Goal: Task Accomplishment & Management: Use online tool/utility

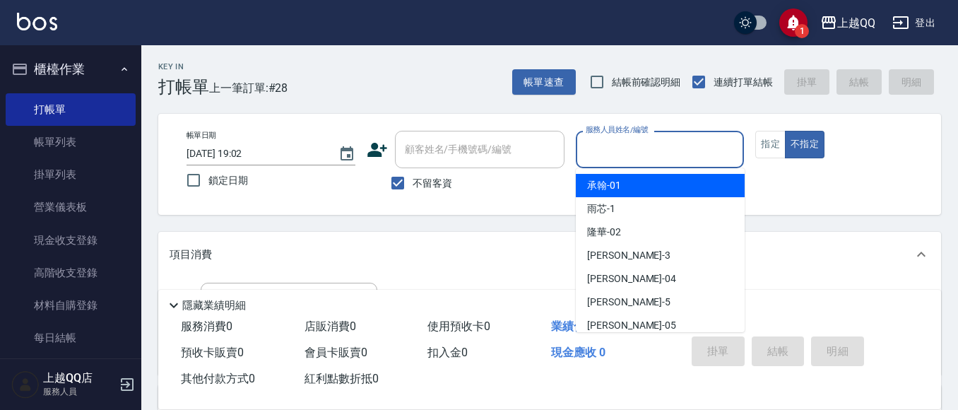
click at [716, 158] on input "服務人員姓名/編號" at bounding box center [660, 149] width 156 height 25
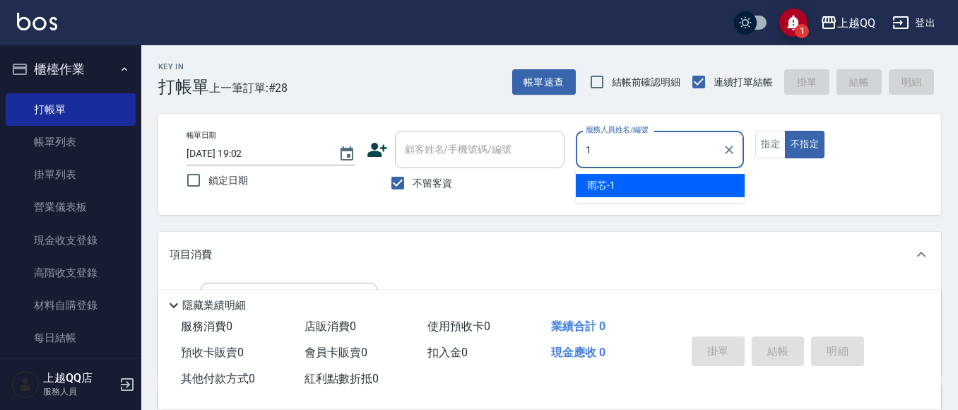
type input "1"
type button "false"
type input "雨芯-1"
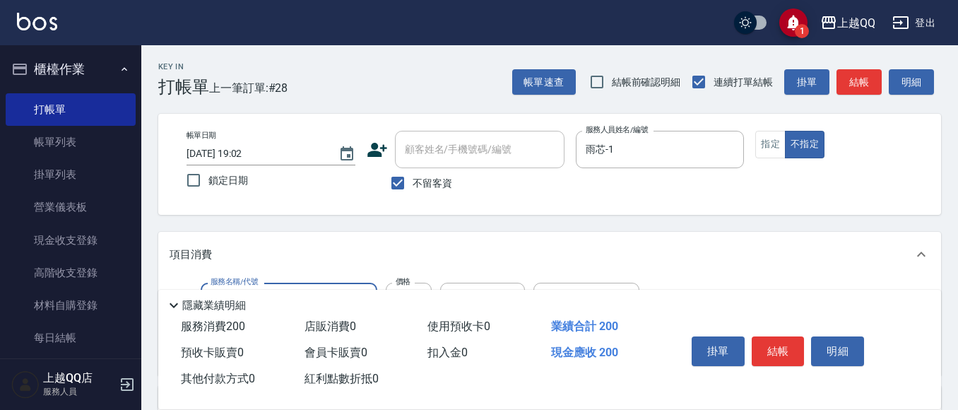
scroll to position [71, 0]
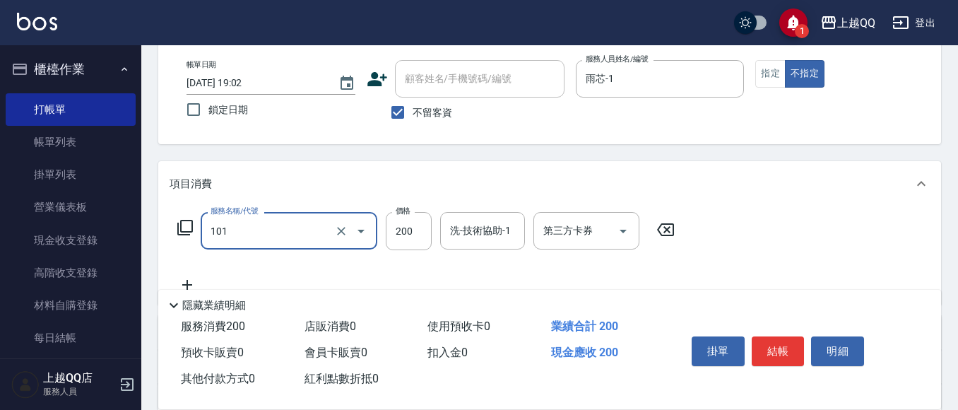
type input "洗髮(101)"
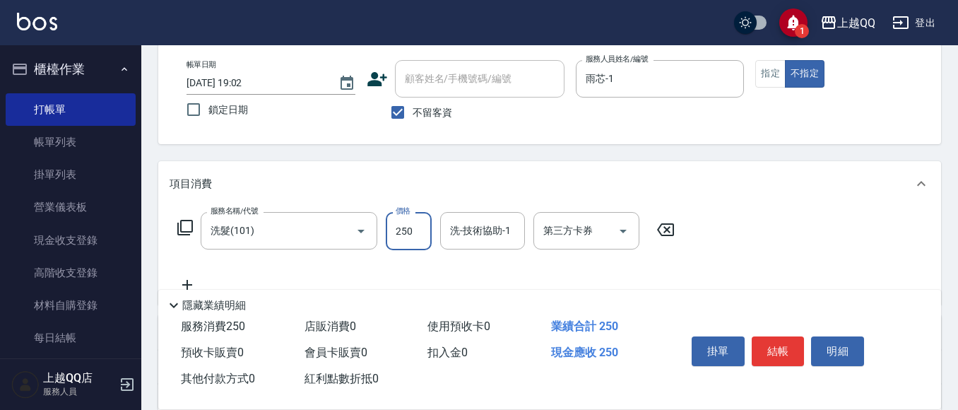
type input "250"
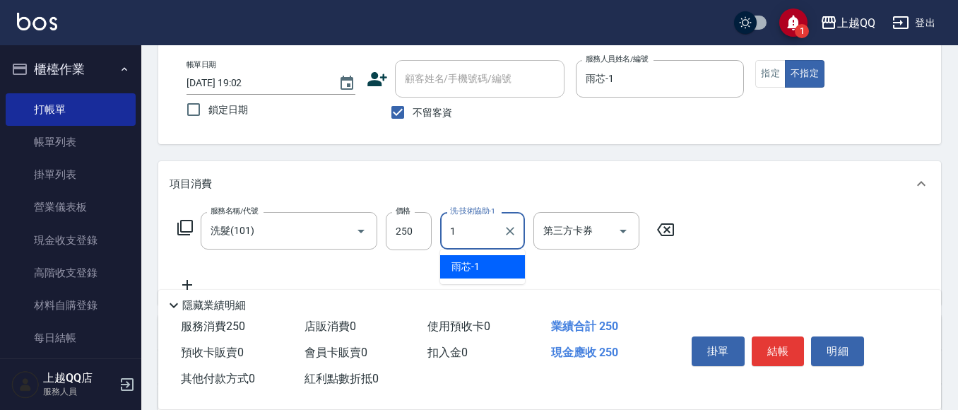
type input "雨芯-1"
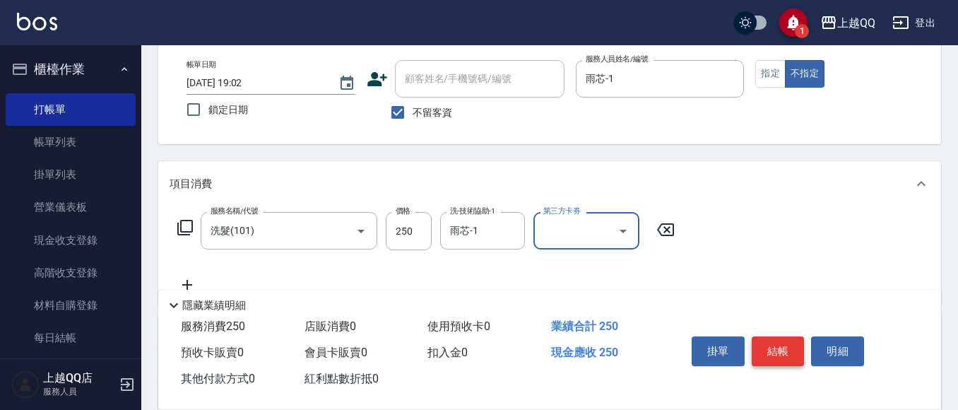
click at [788, 340] on button "結帳" at bounding box center [777, 351] width 53 height 30
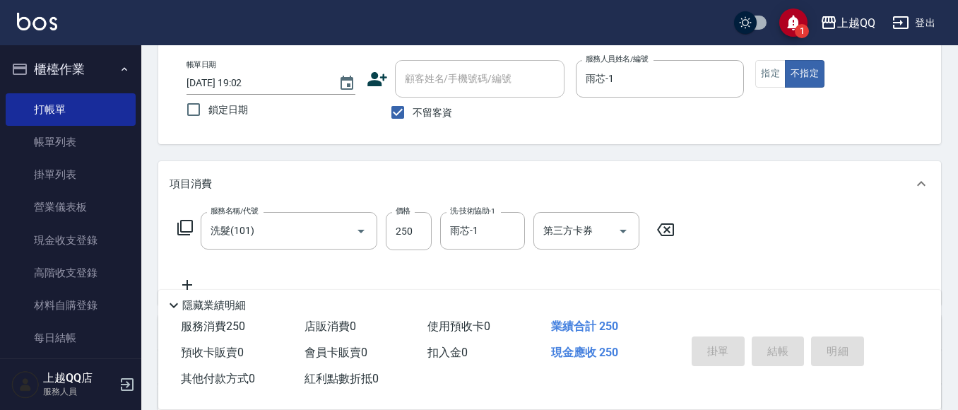
type input "[DATE] 19:47"
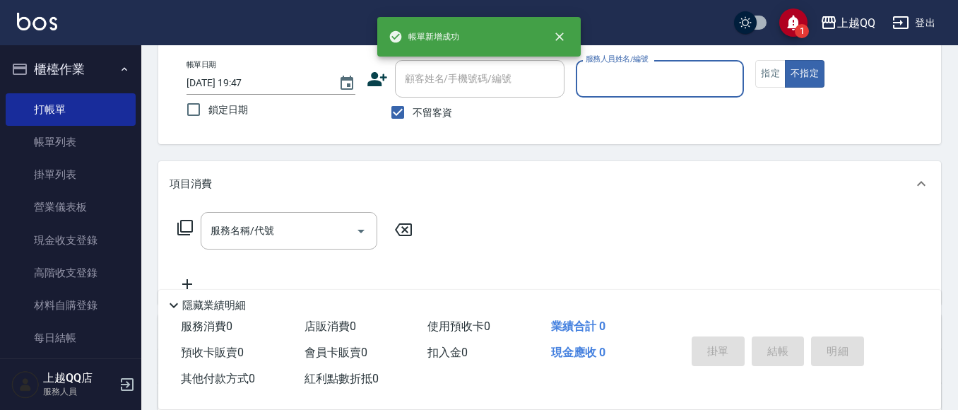
click at [662, 77] on input "服務人員姓名/編號" at bounding box center [660, 78] width 156 height 25
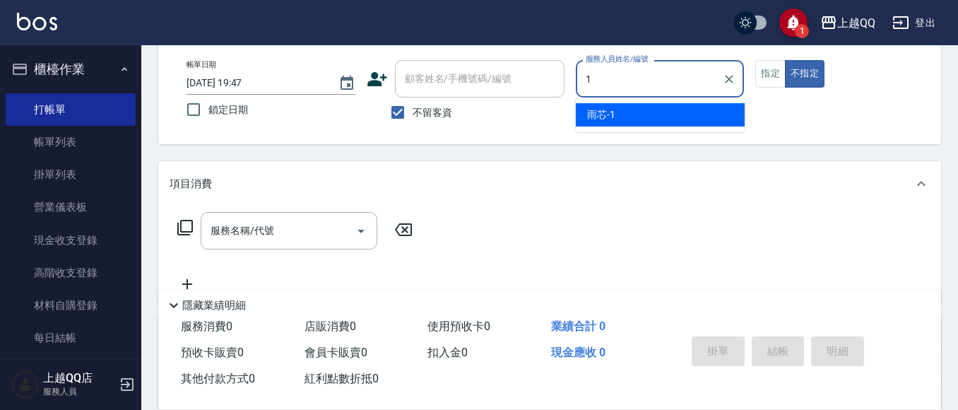
type input "雨芯-1"
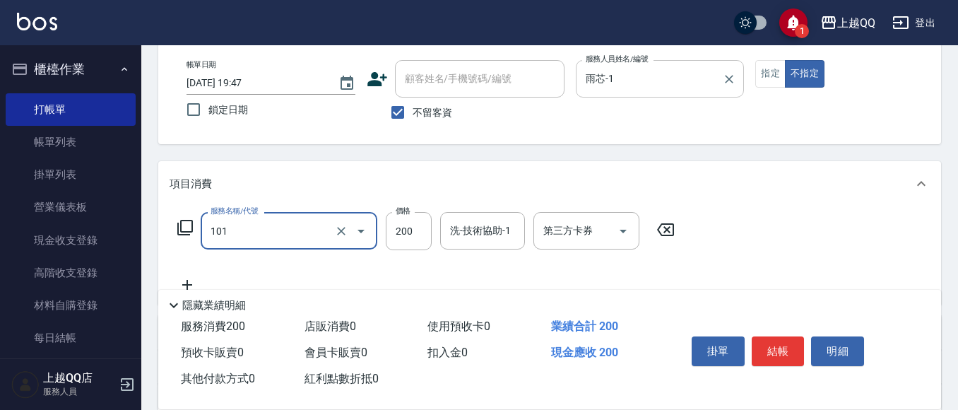
type input "洗髮(101)"
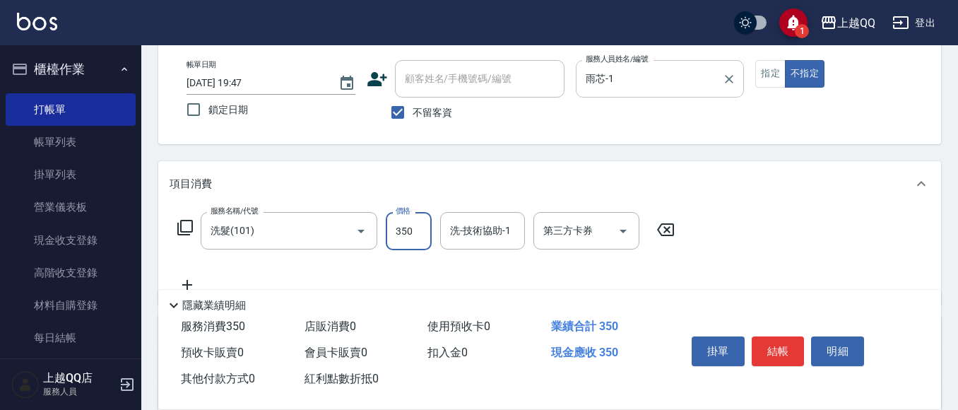
type input "350"
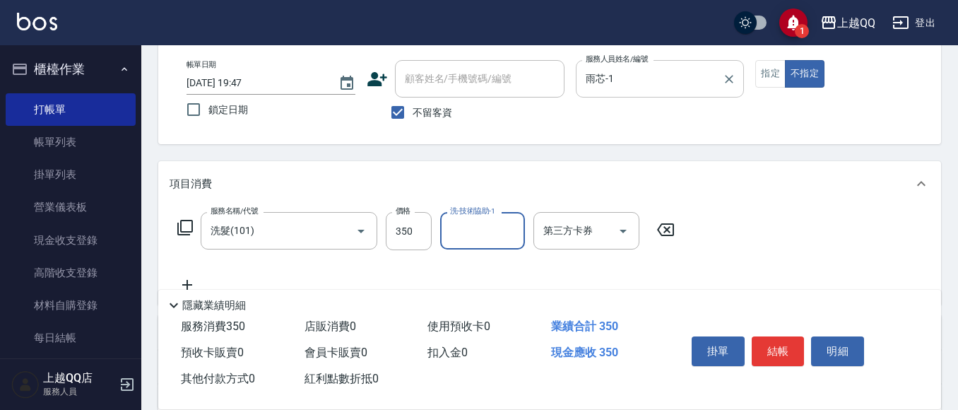
type input "1"
type input "[PERSON_NAME]-26"
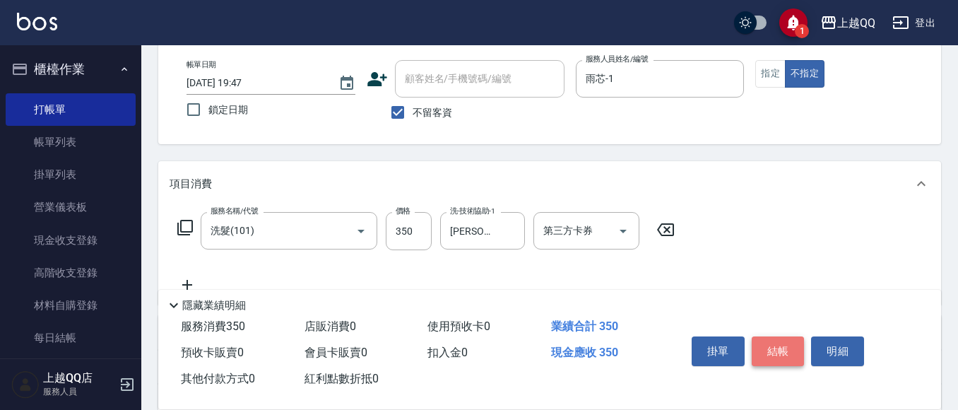
click at [782, 352] on button "結帳" at bounding box center [777, 351] width 53 height 30
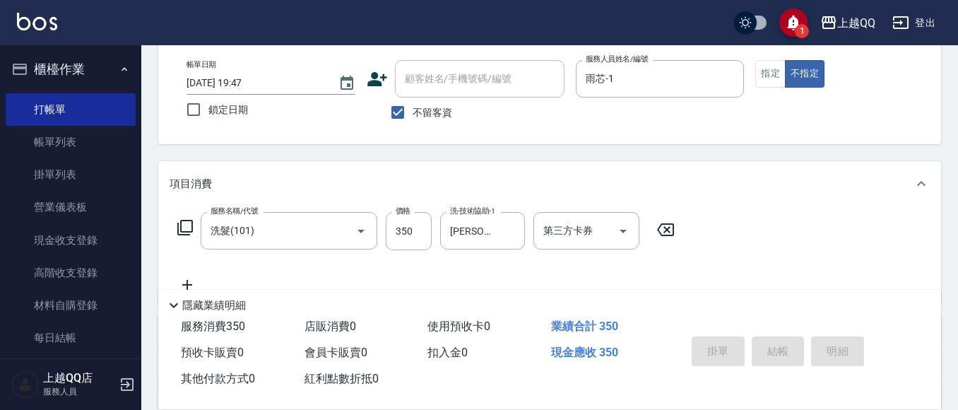
type input "[DATE] 19:48"
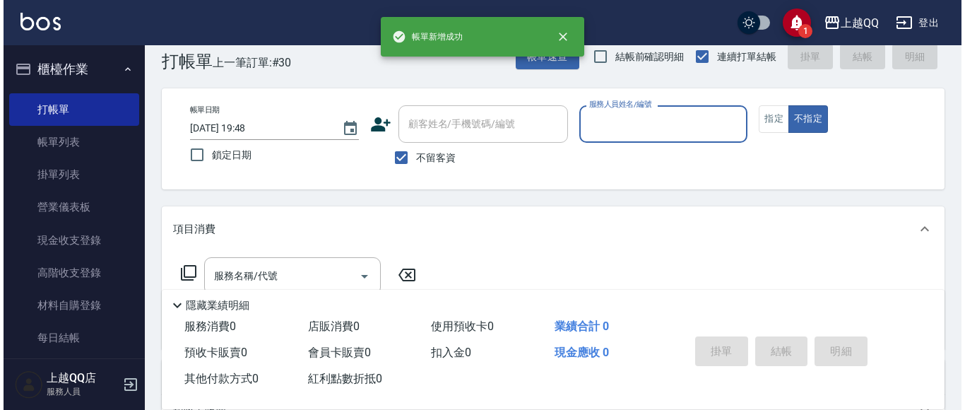
scroll to position [0, 0]
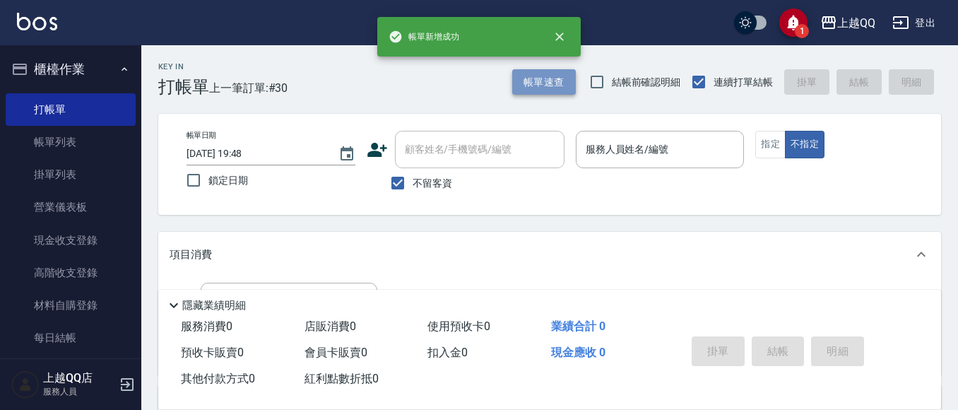
click at [525, 77] on button "帳單速查" at bounding box center [544, 82] width 64 height 26
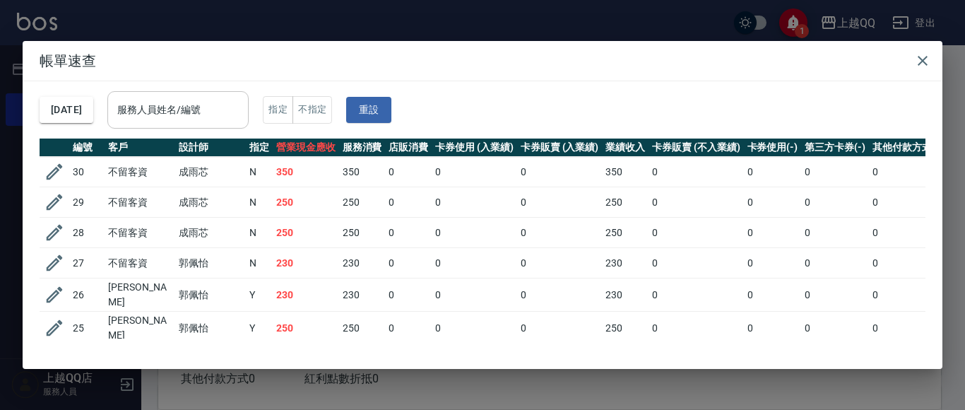
click at [242, 100] on input "服務人員姓名/編號" at bounding box center [178, 109] width 129 height 25
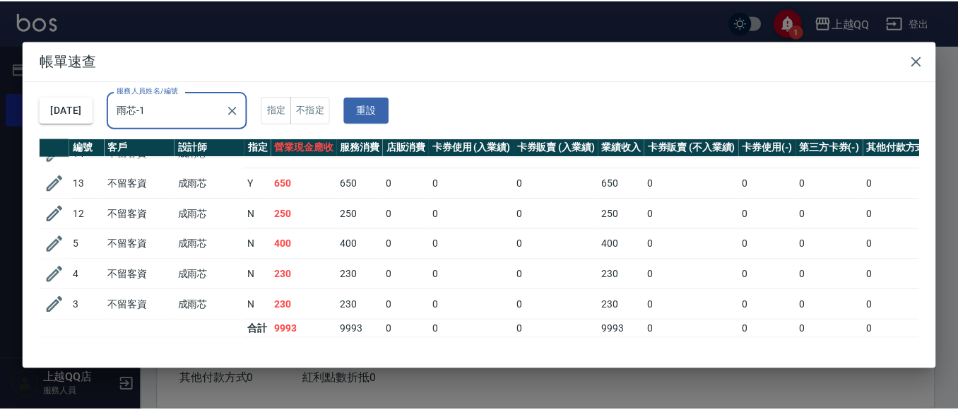
scroll to position [244, 0]
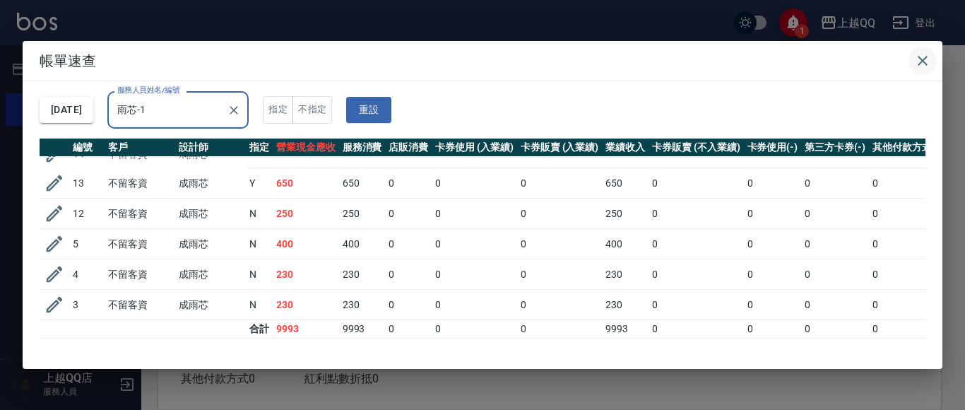
type input "雨芯-1"
click at [920, 61] on icon "button" at bounding box center [922, 60] width 17 height 17
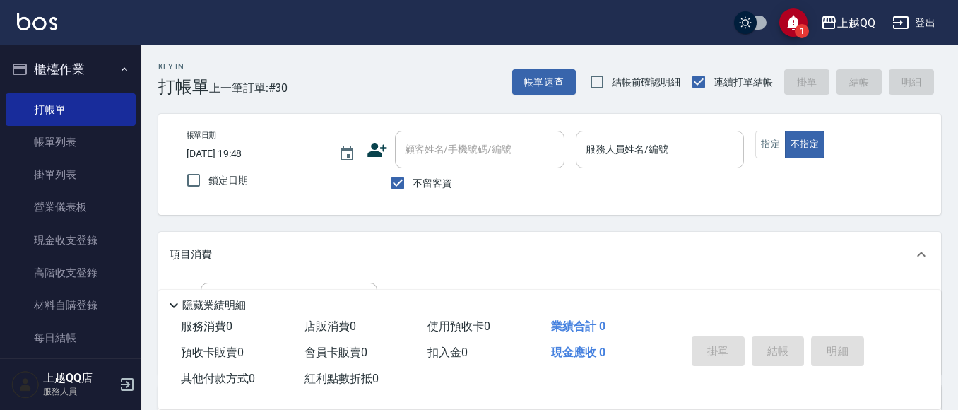
drag, startPoint x: 662, startPoint y: 153, endPoint x: 679, endPoint y: 138, distance: 23.0
click at [662, 150] on input "服務人員姓名/編號" at bounding box center [660, 149] width 156 height 25
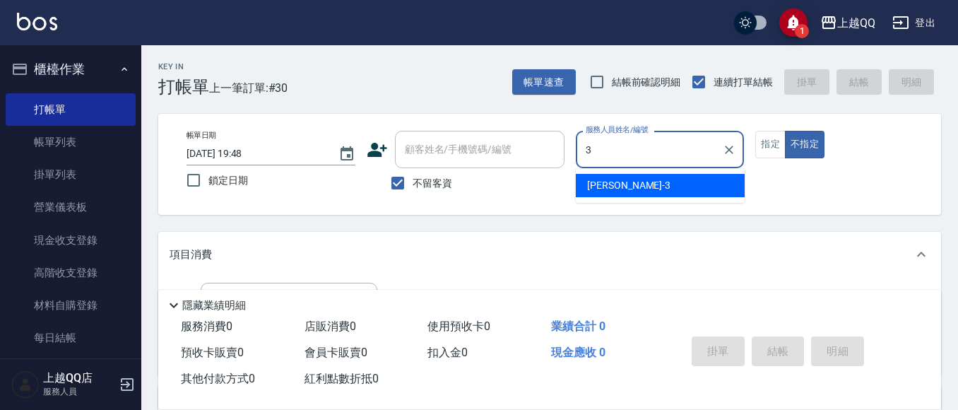
type input "佩怡-3"
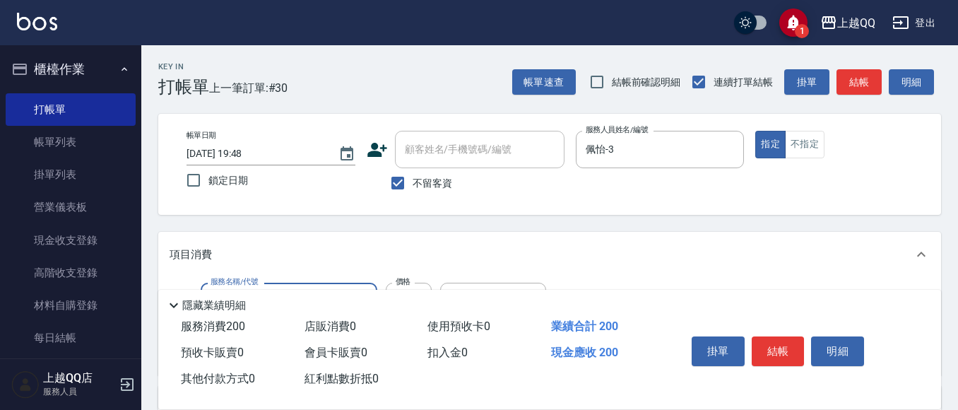
type input "洗髮(101)"
type input "250"
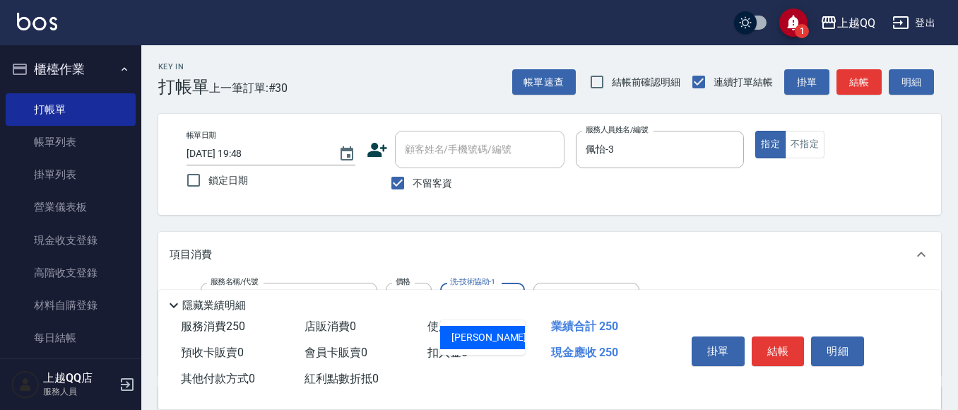
type input "[PERSON_NAME]-25"
type input "剪瀏海(201)"
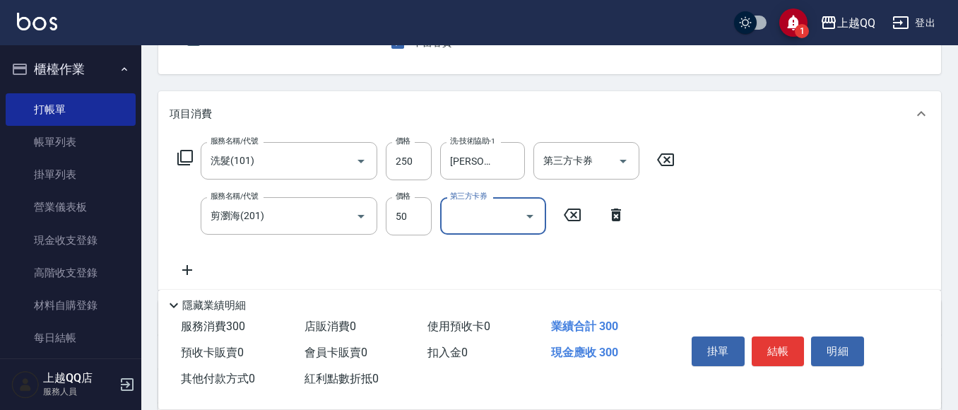
scroll to position [141, 0]
click at [782, 353] on button "結帳" at bounding box center [777, 351] width 53 height 30
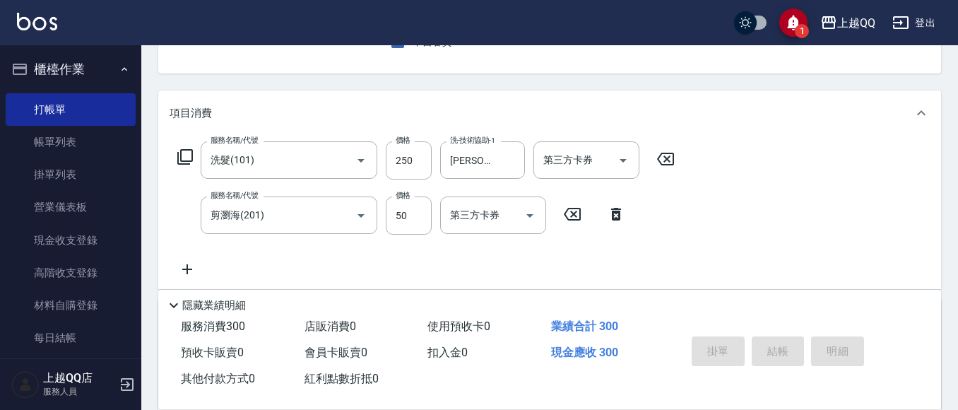
type input "[DATE] 19:57"
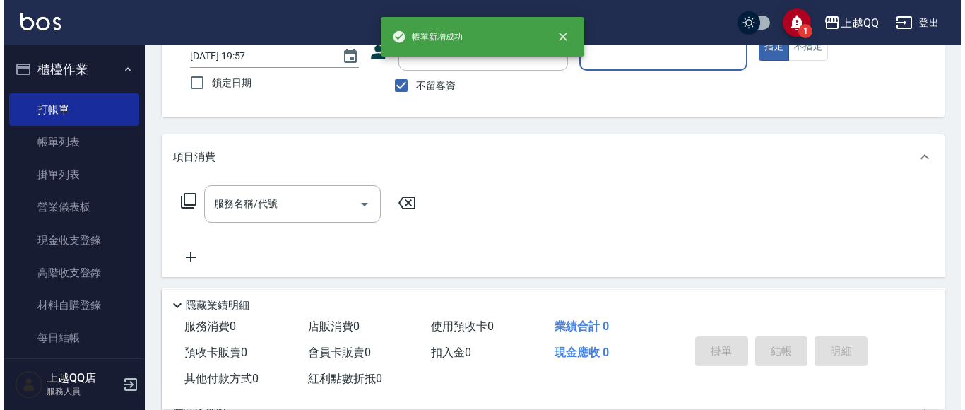
scroll to position [0, 0]
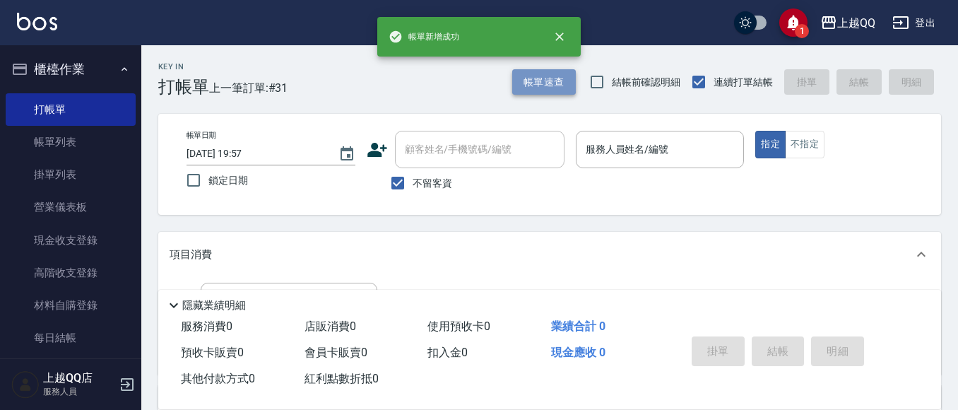
click at [545, 91] on button "帳單速查" at bounding box center [544, 82] width 64 height 26
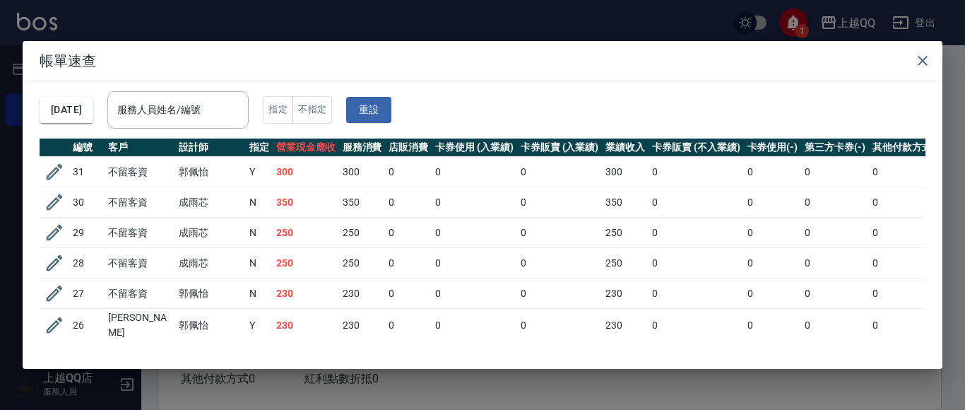
click at [254, 90] on div "[DATE] 服務人員姓名/編號 服務人員姓名/編號 指定 不指定 重設" at bounding box center [483, 109] width 886 height 57
click at [206, 100] on div "服務人員姓名/編號 服務人員姓名/編號" at bounding box center [177, 109] width 141 height 37
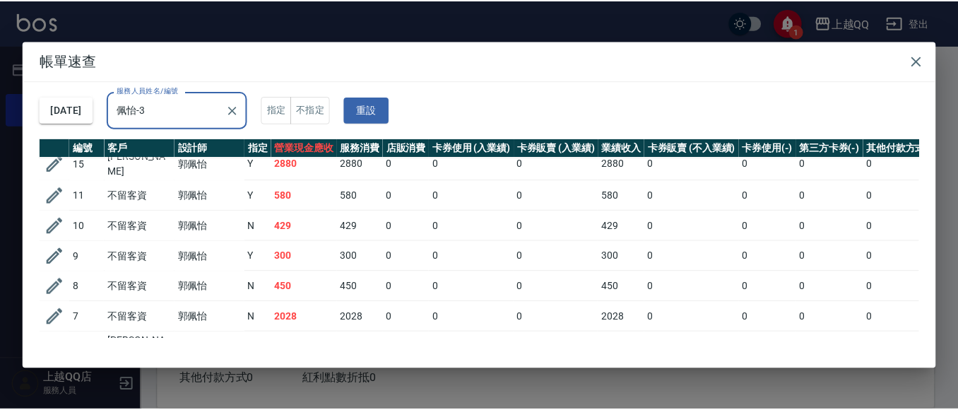
scroll to position [113, 0]
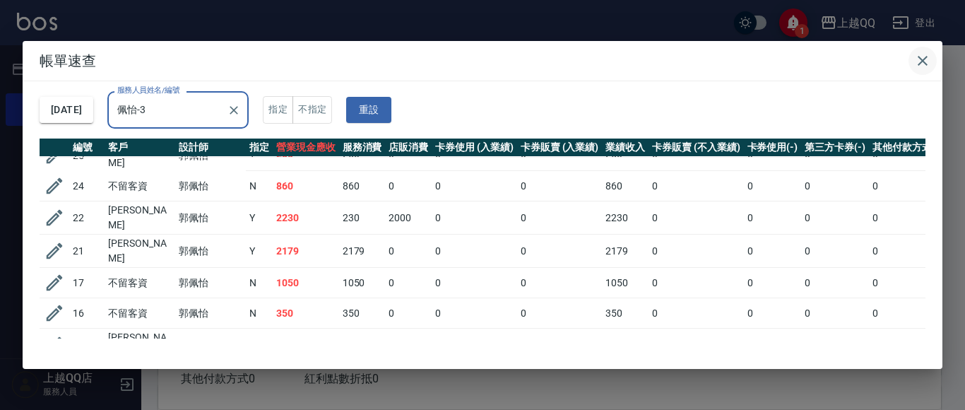
type input "佩怡-3"
click at [927, 51] on button "button" at bounding box center [922, 61] width 28 height 28
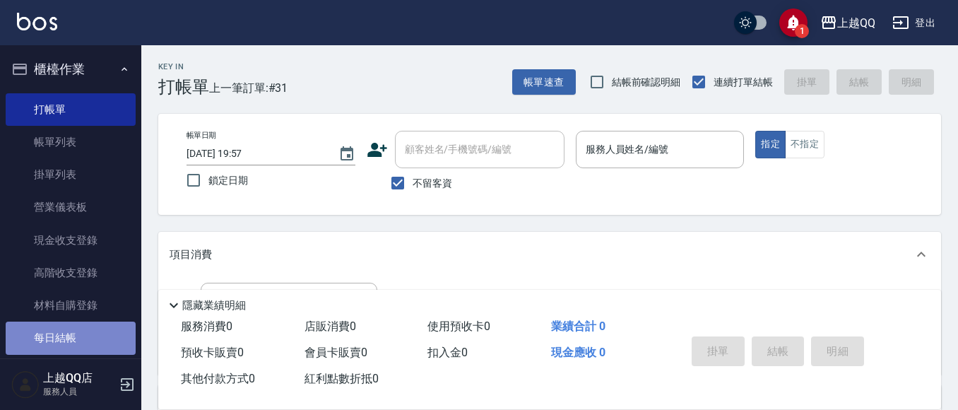
click at [76, 330] on link "每日結帳" at bounding box center [71, 337] width 130 height 32
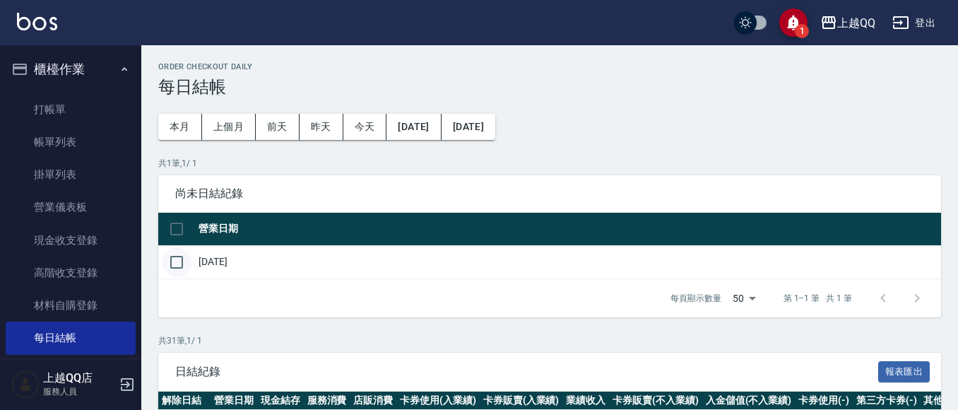
click at [174, 260] on input "checkbox" at bounding box center [177, 262] width 30 height 30
checkbox input "true"
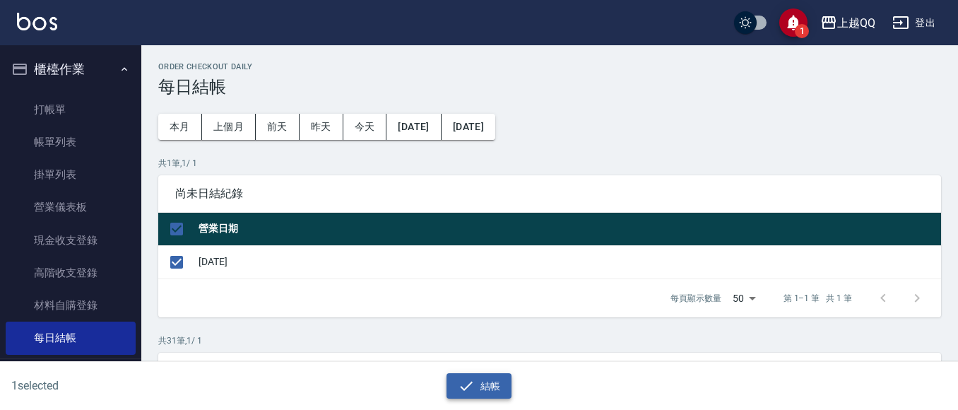
click at [494, 385] on button "結帳" at bounding box center [479, 386] width 66 height 26
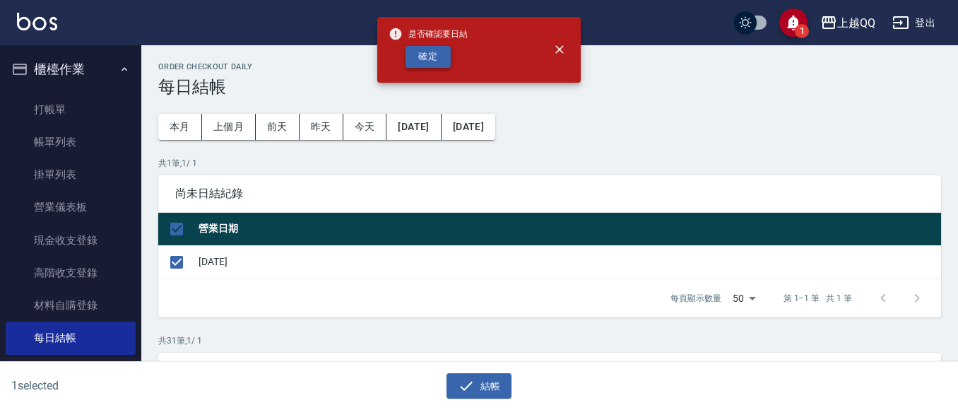
click at [412, 51] on button "確定" at bounding box center [427, 57] width 45 height 22
checkbox input "false"
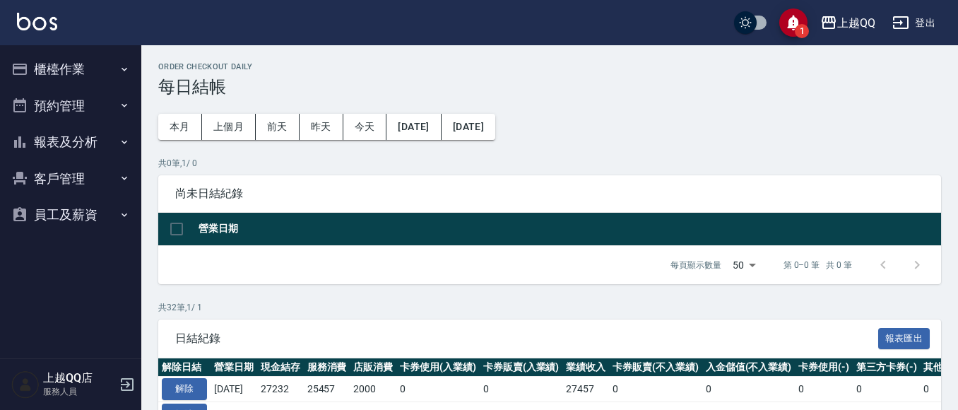
click at [72, 134] on button "報表及分析" at bounding box center [71, 142] width 130 height 37
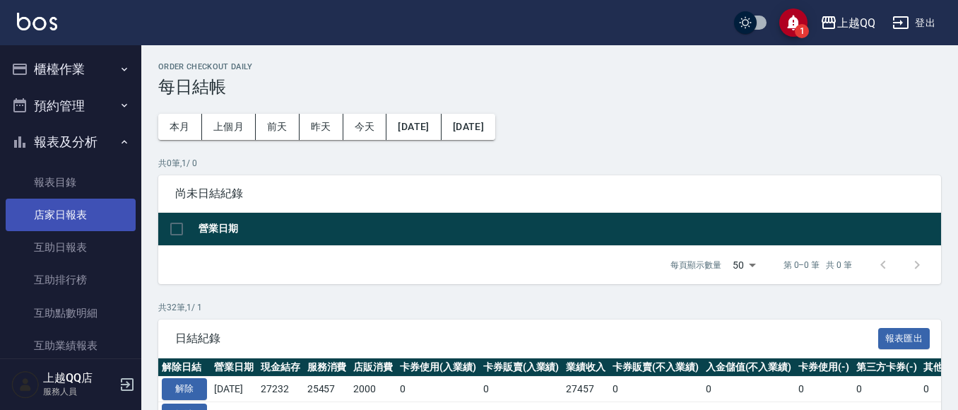
click at [95, 212] on link "店家日報表" at bounding box center [71, 214] width 130 height 32
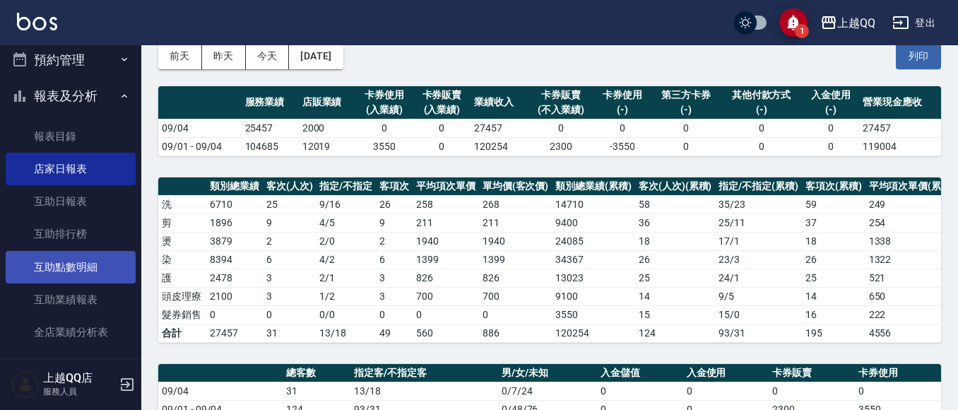
scroll to position [71, 0]
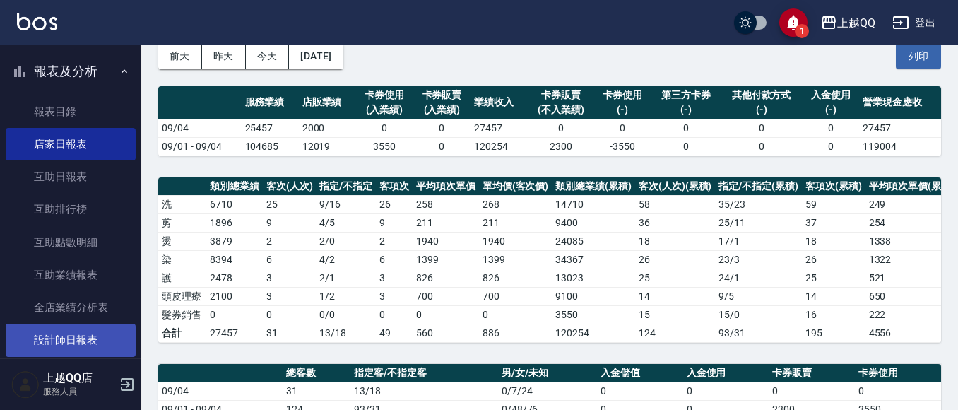
click at [63, 335] on link "設計師日報表" at bounding box center [71, 339] width 130 height 32
